Goal: Check status: Check status

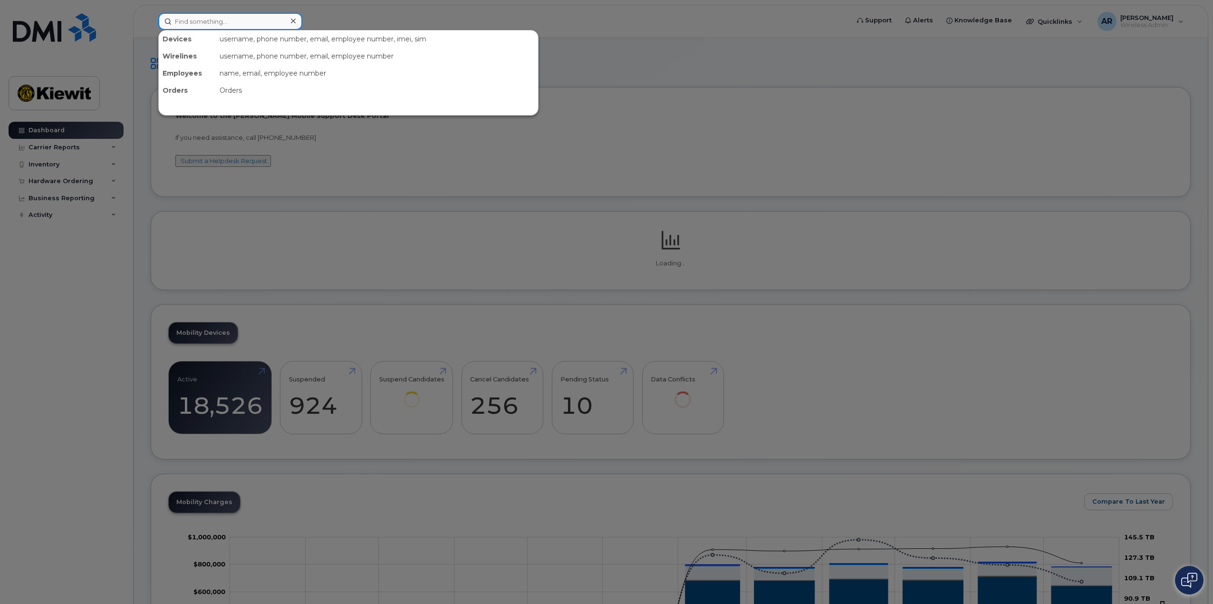
click at [205, 15] on input at bounding box center [230, 21] width 144 height 17
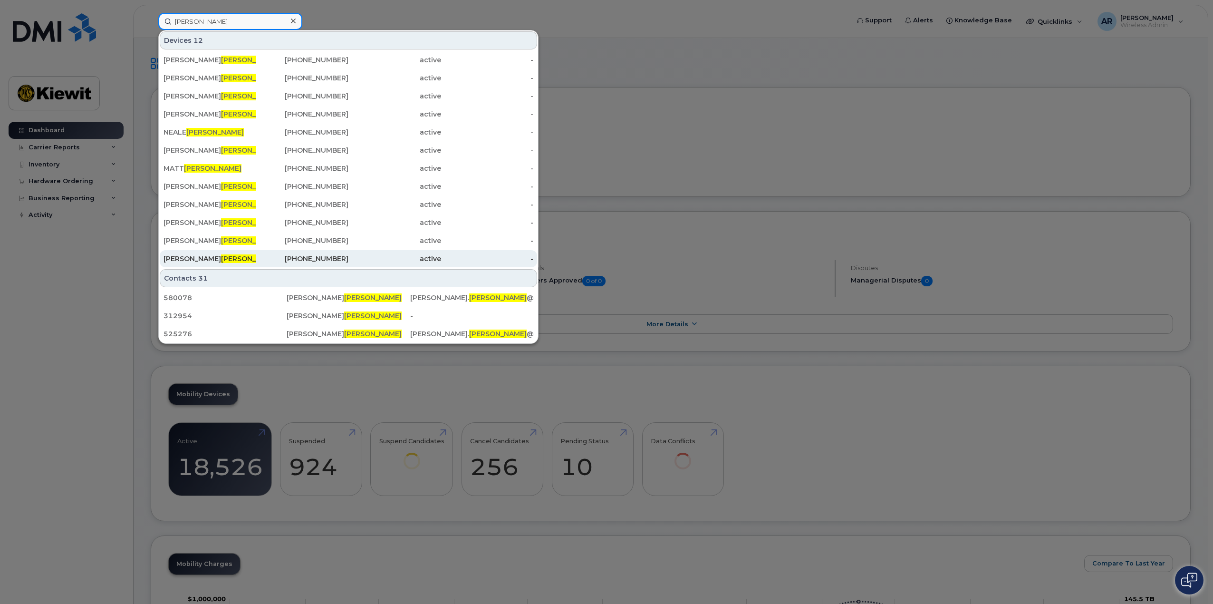
type input "[PERSON_NAME]"
click at [245, 254] on div "[PERSON_NAME]" at bounding box center [210, 258] width 93 height 17
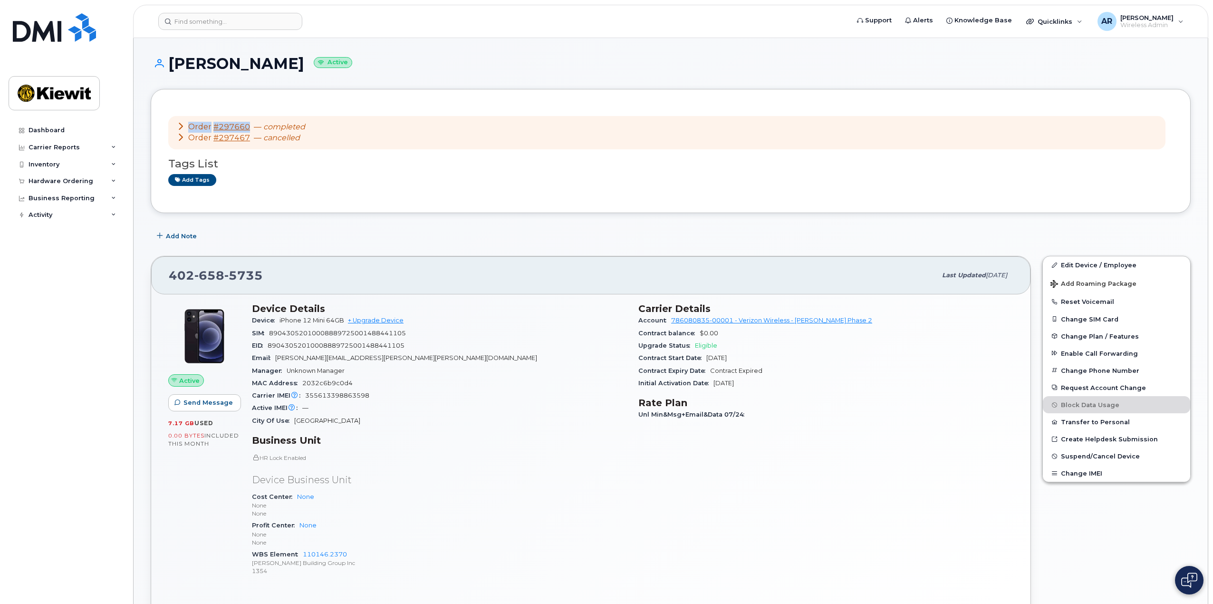
drag, startPoint x: 251, startPoint y: 126, endPoint x: 190, endPoint y: 127, distance: 60.4
click at [190, 127] on div "Order #297660 — completed" at bounding box center [241, 127] width 128 height 11
copy div "Order #297660"
